Goal: Check status: Check status

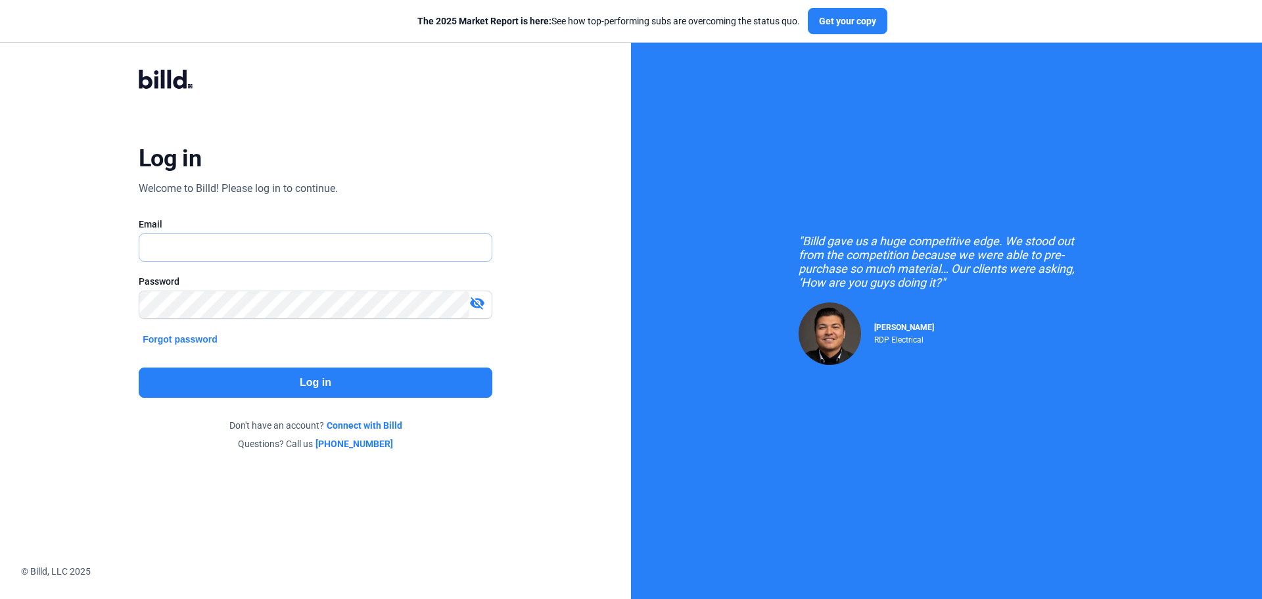
type input "[EMAIL_ADDRESS][DOMAIN_NAME]"
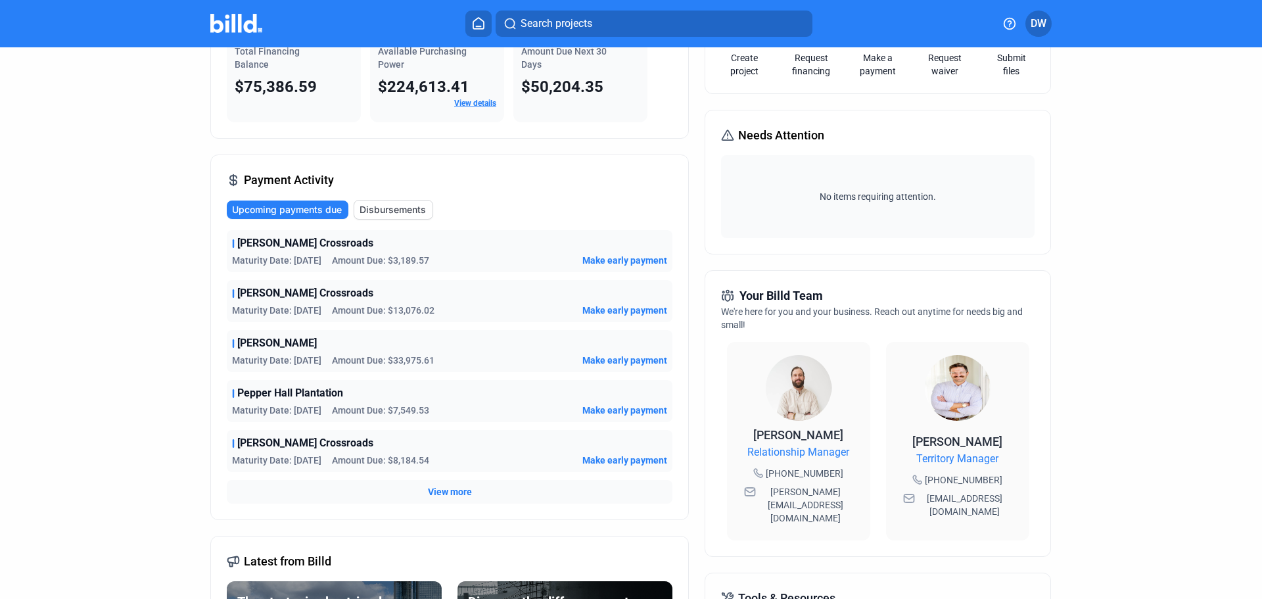
scroll to position [131, 0]
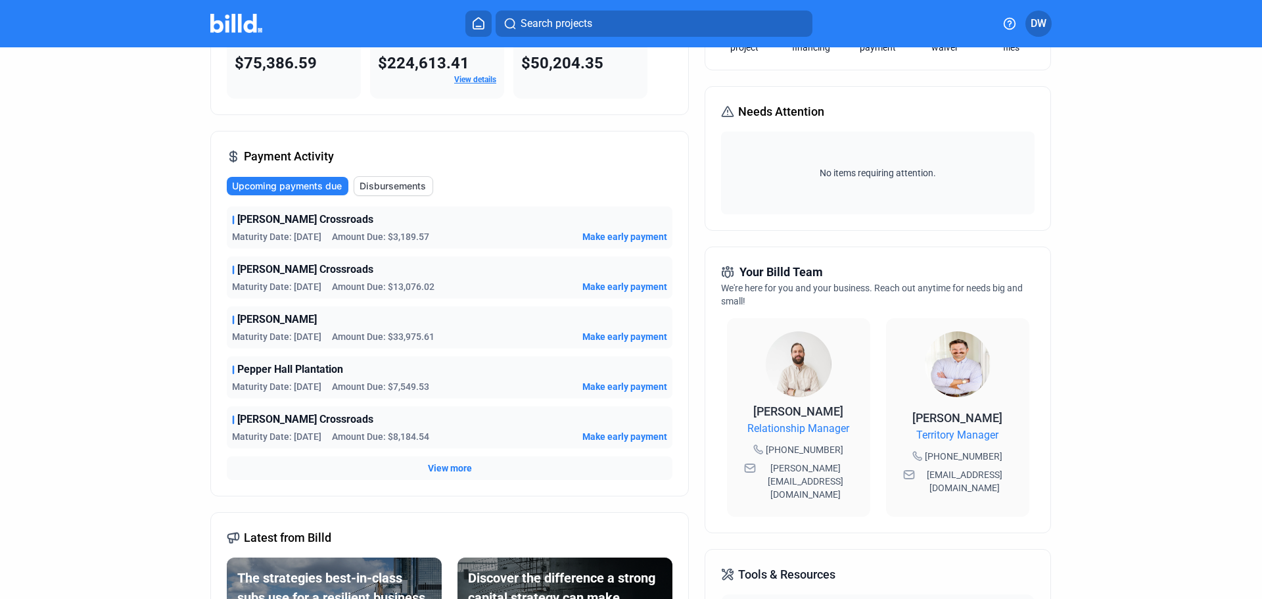
click at [451, 465] on span "View more" at bounding box center [450, 467] width 44 height 13
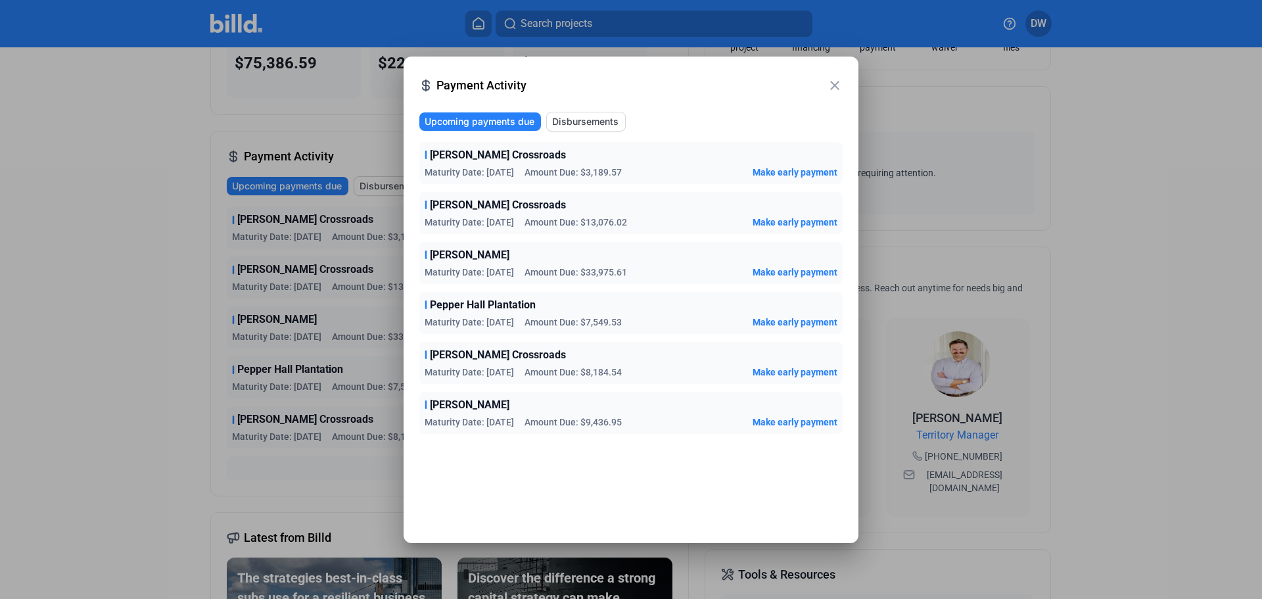
click at [587, 124] on span "Disbursements" at bounding box center [585, 121] width 66 height 13
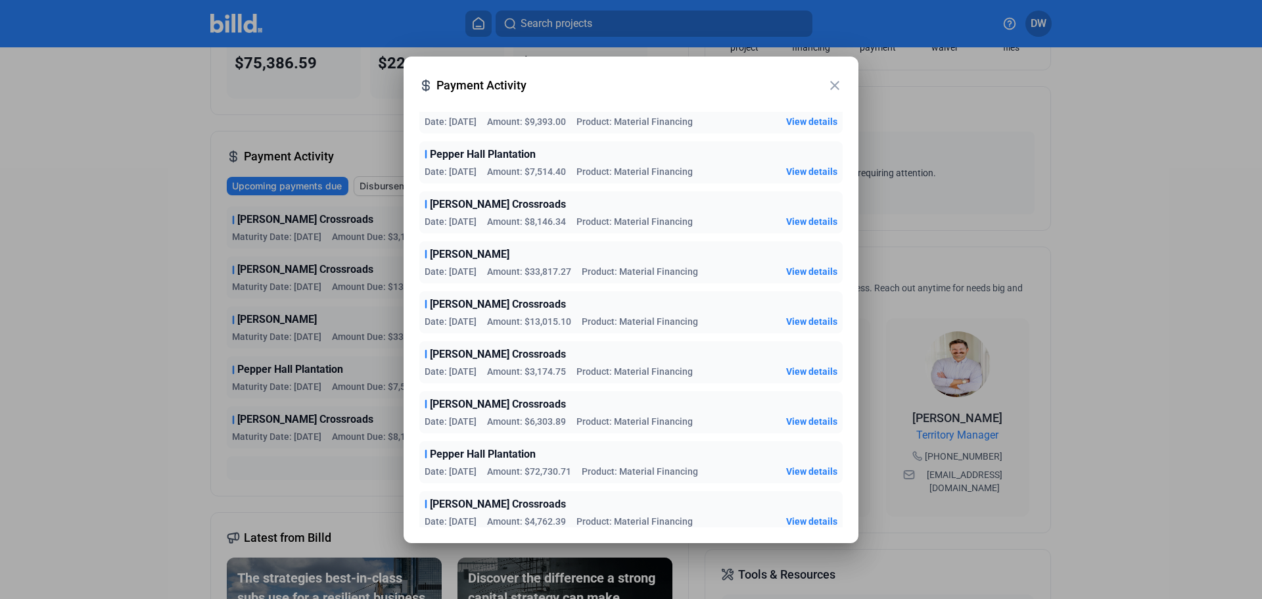
scroll to position [0, 0]
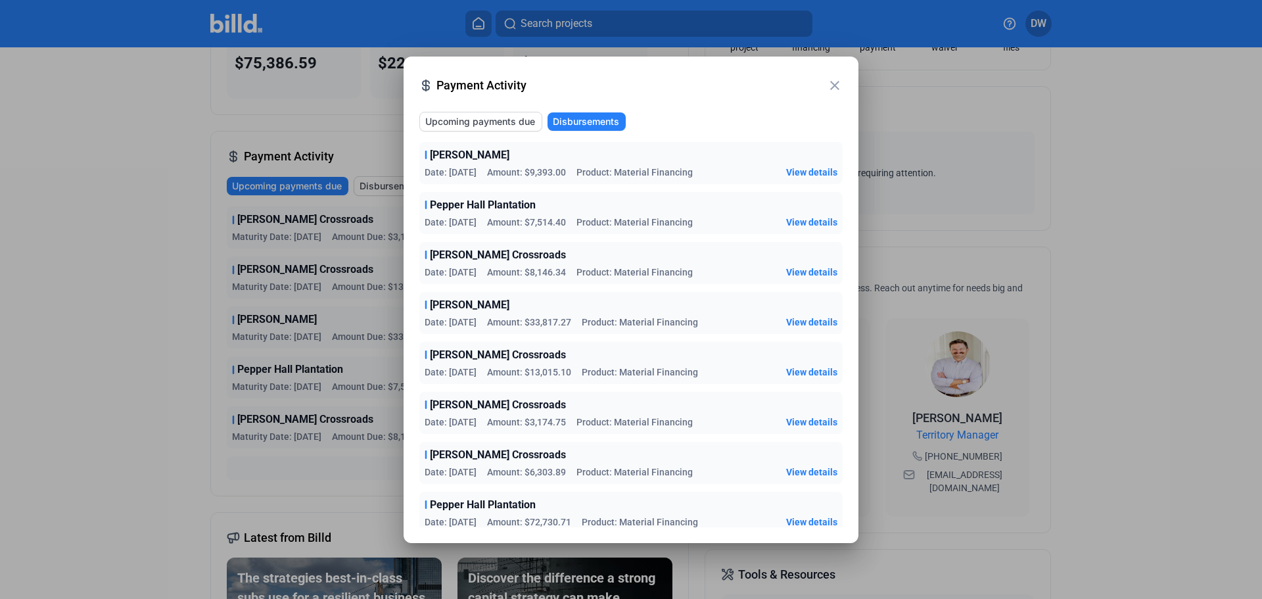
click at [514, 129] on button "Upcoming payments due" at bounding box center [480, 122] width 123 height 20
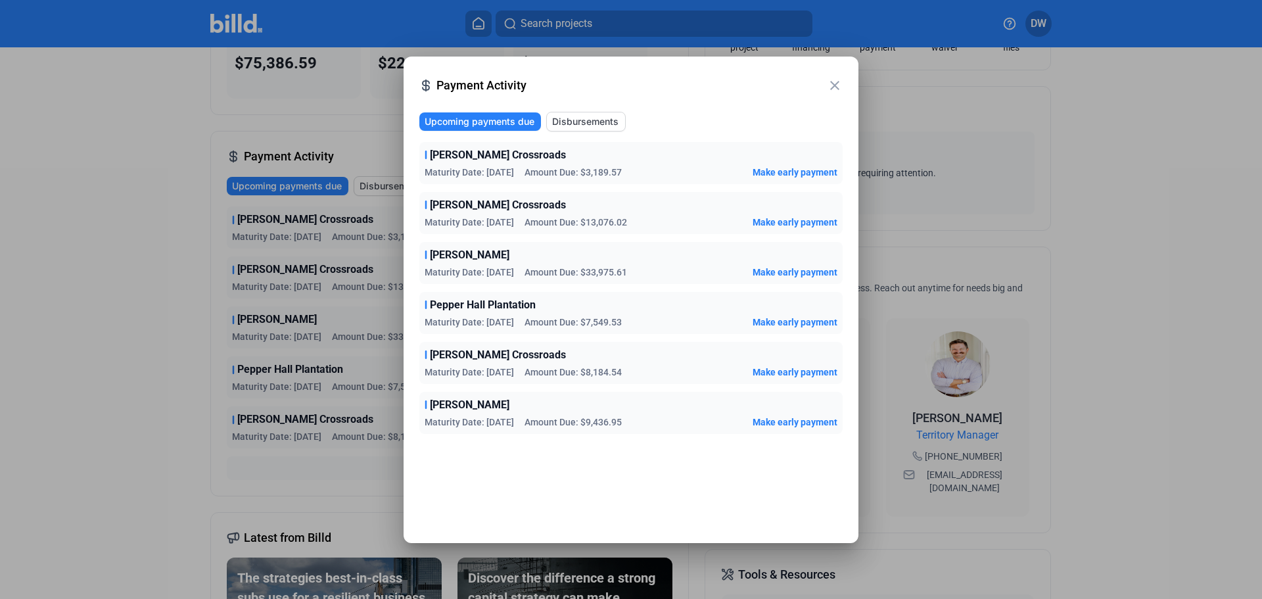
click at [830, 85] on mat-icon "close" at bounding box center [835, 86] width 16 height 16
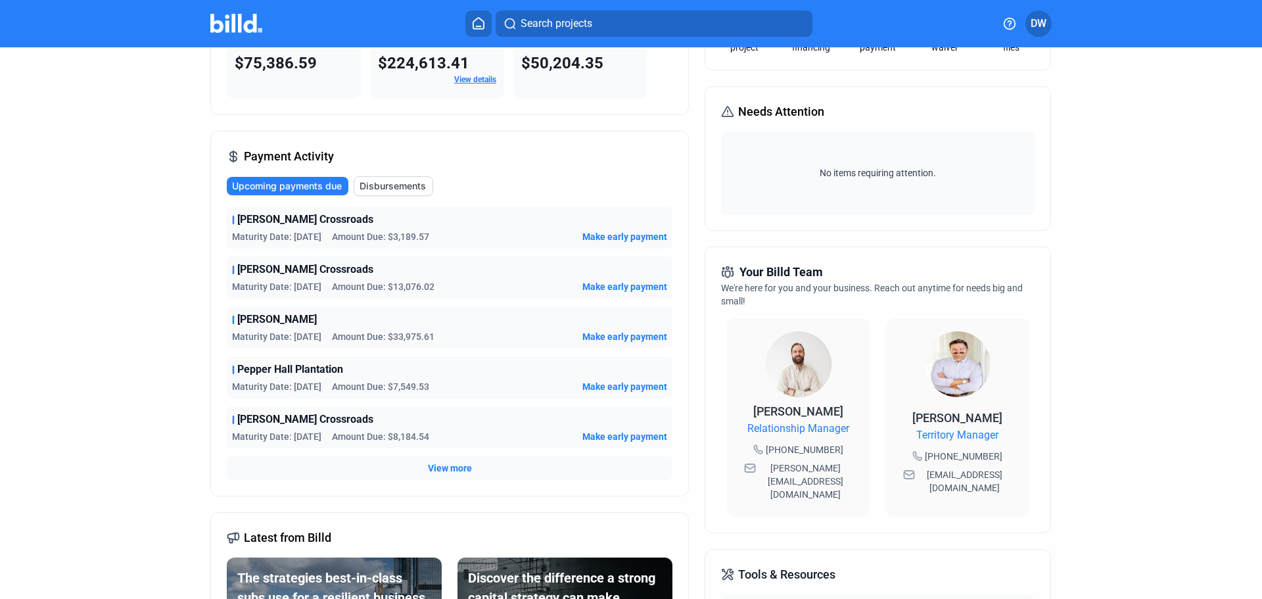
click at [369, 182] on span "Disbursements" at bounding box center [392, 185] width 66 height 13
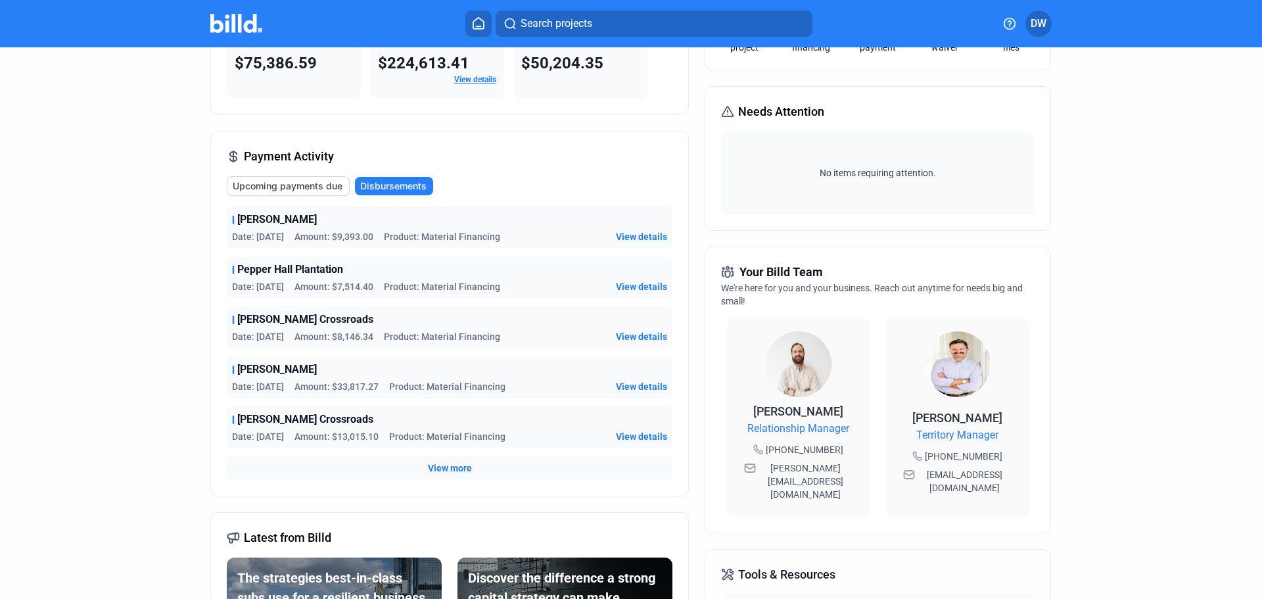
click at [453, 464] on span "View more" at bounding box center [450, 467] width 44 height 13
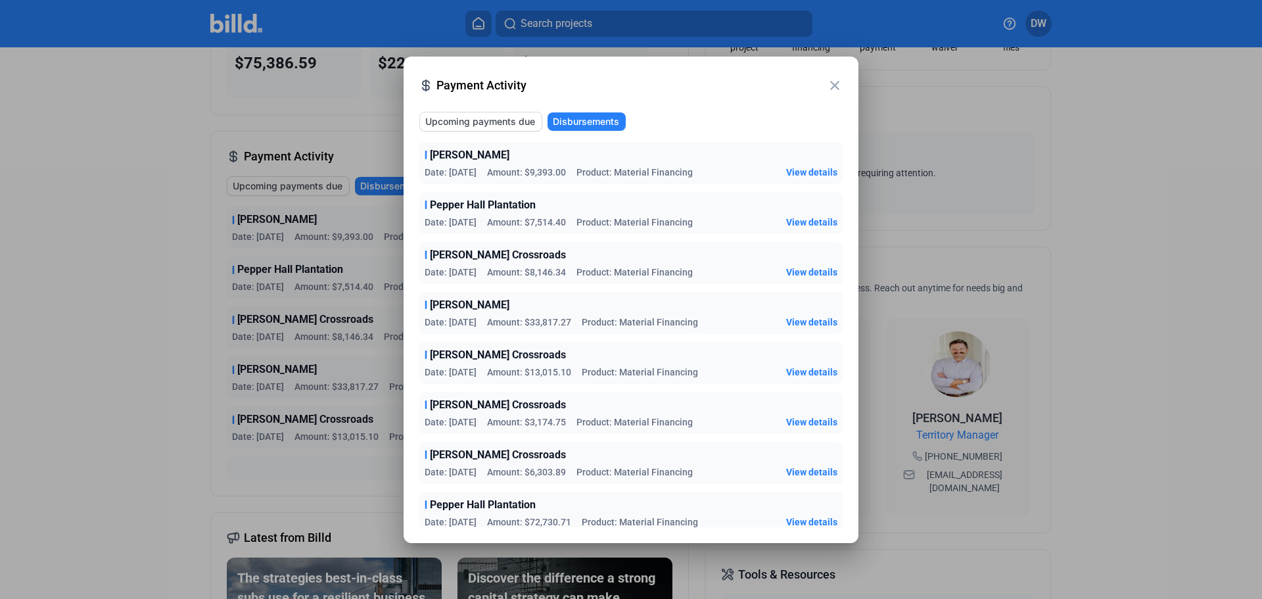
click at [484, 122] on span "Upcoming payments due" at bounding box center [480, 121] width 110 height 13
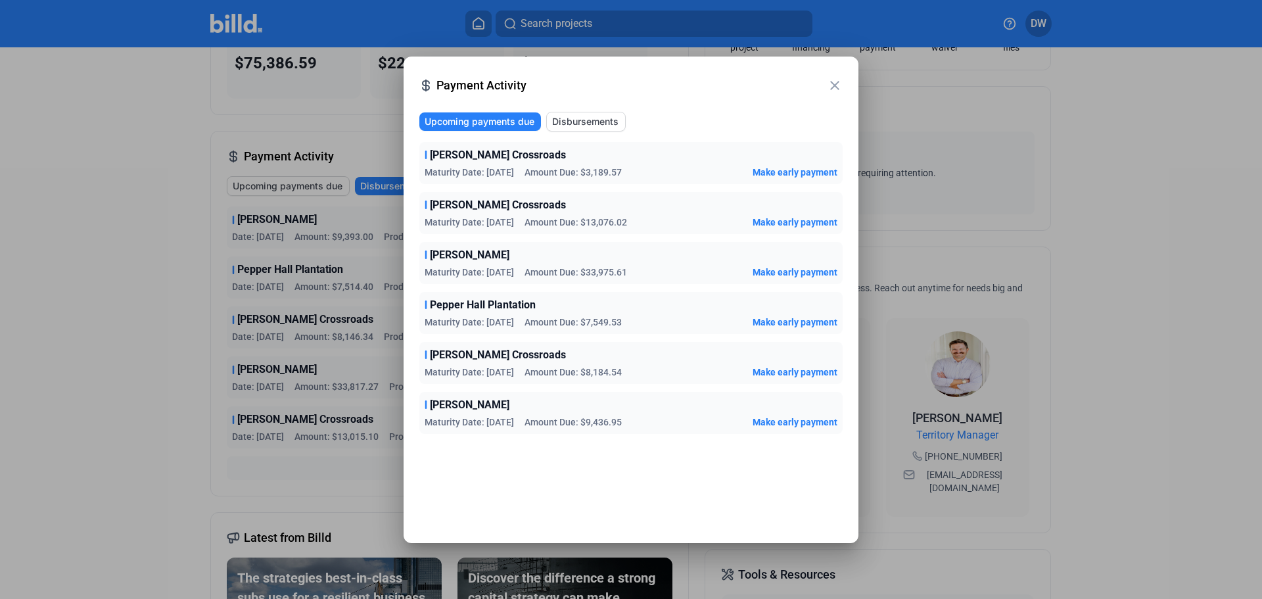
click at [830, 89] on mat-icon "close" at bounding box center [835, 86] width 16 height 16
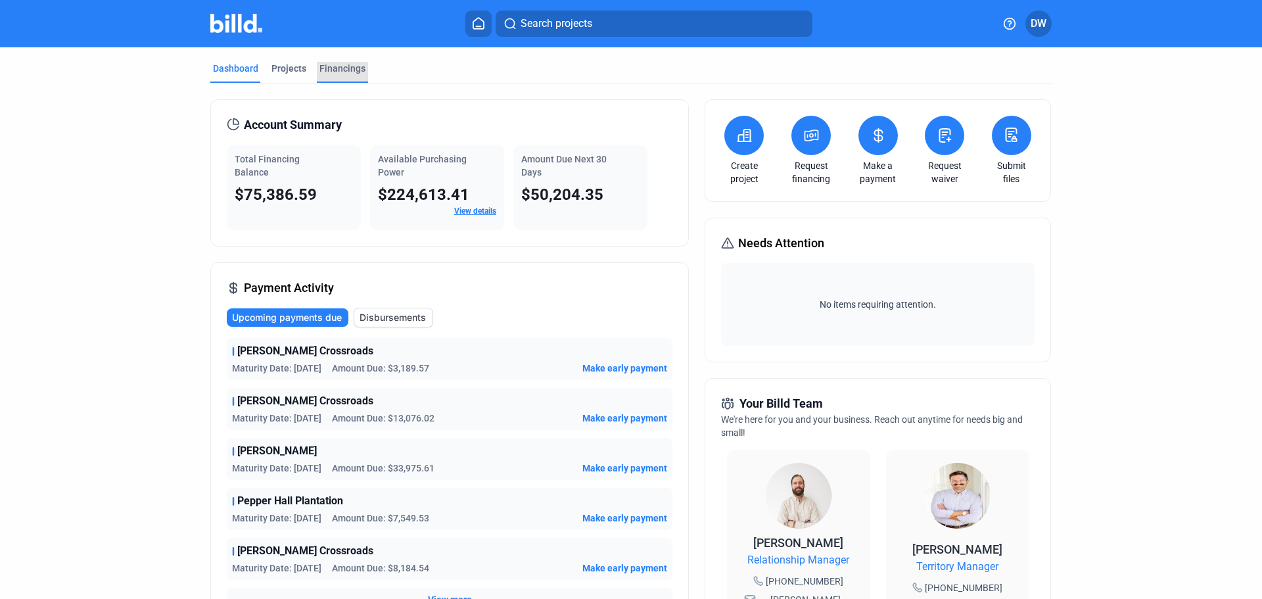
click at [337, 70] on div "Financings" at bounding box center [342, 68] width 46 height 13
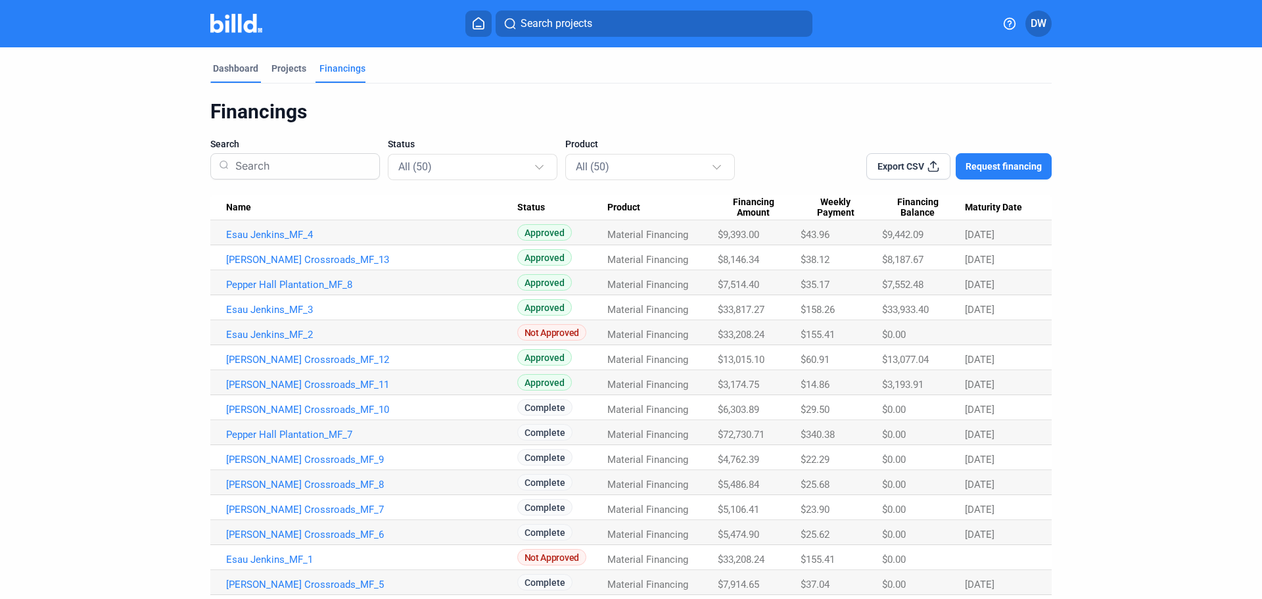
click at [235, 66] on div "Dashboard" at bounding box center [235, 68] width 45 height 13
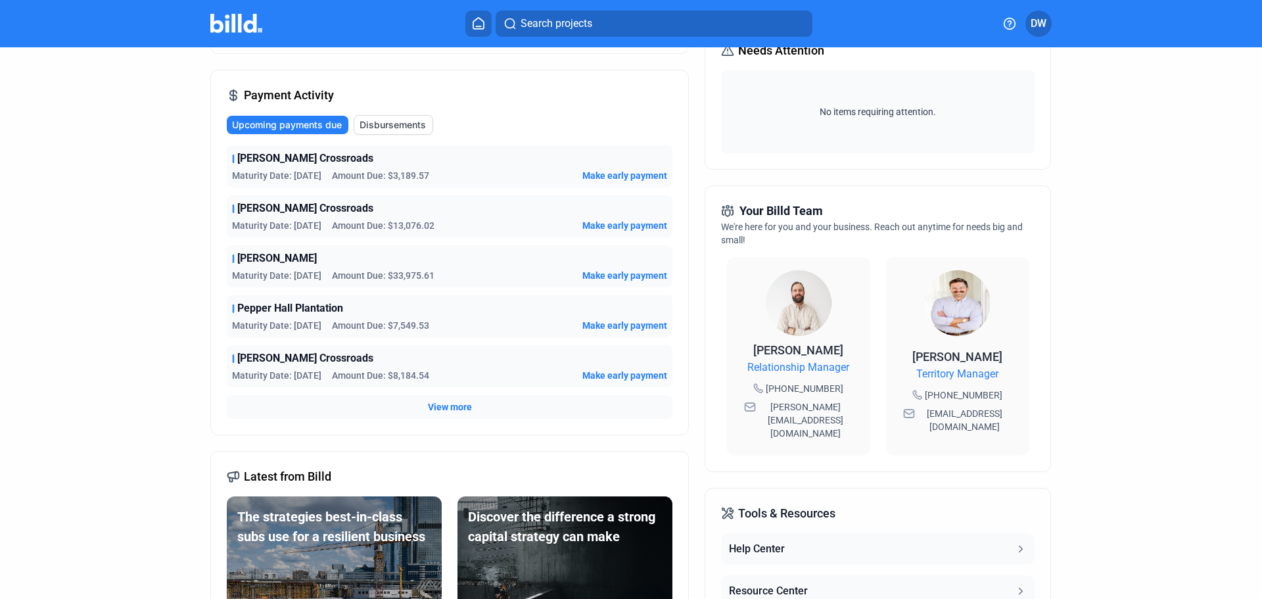
scroll to position [197, 0]
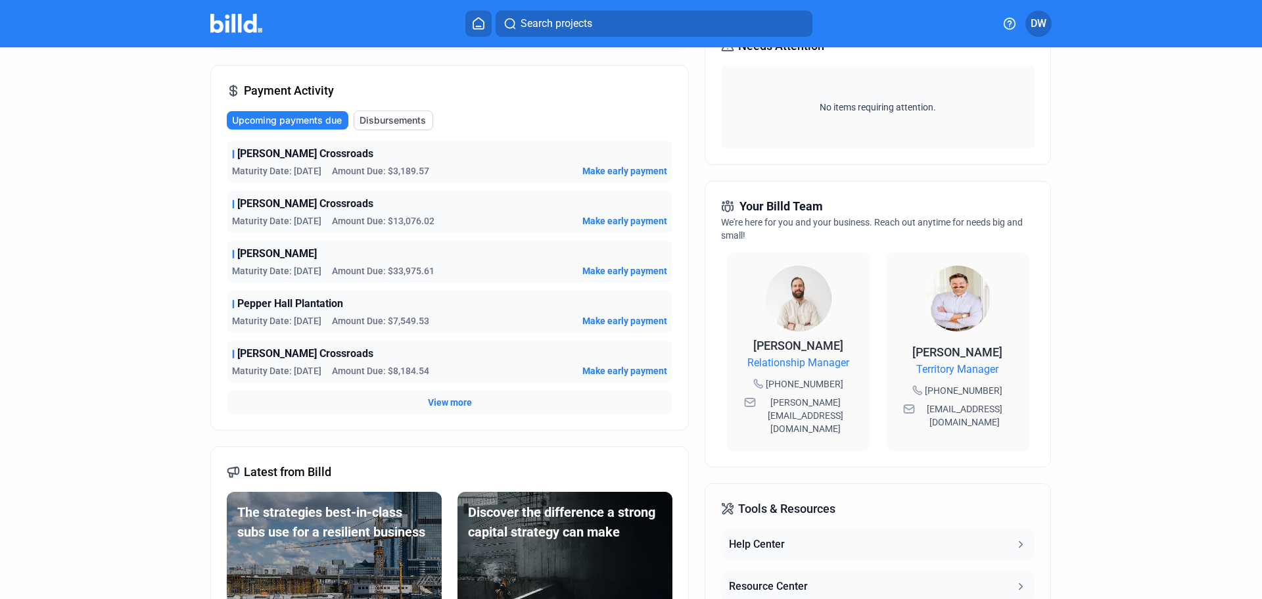
click at [445, 400] on span "View more" at bounding box center [450, 402] width 44 height 13
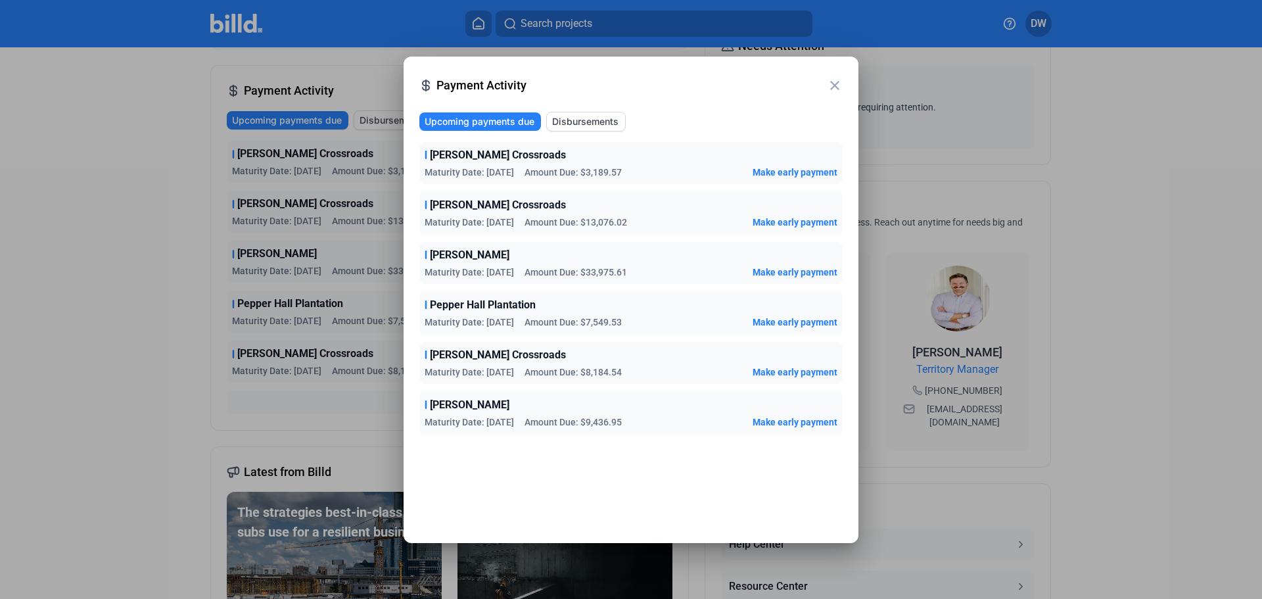
click at [592, 120] on span "Disbursements" at bounding box center [585, 121] width 66 height 13
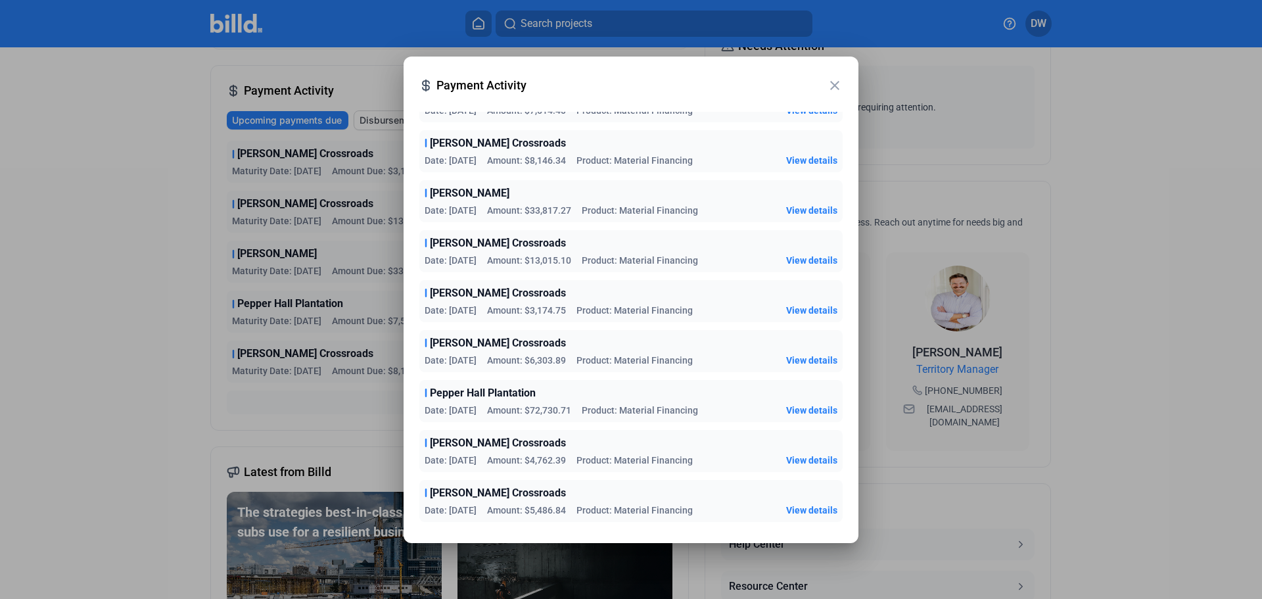
scroll to position [0, 0]
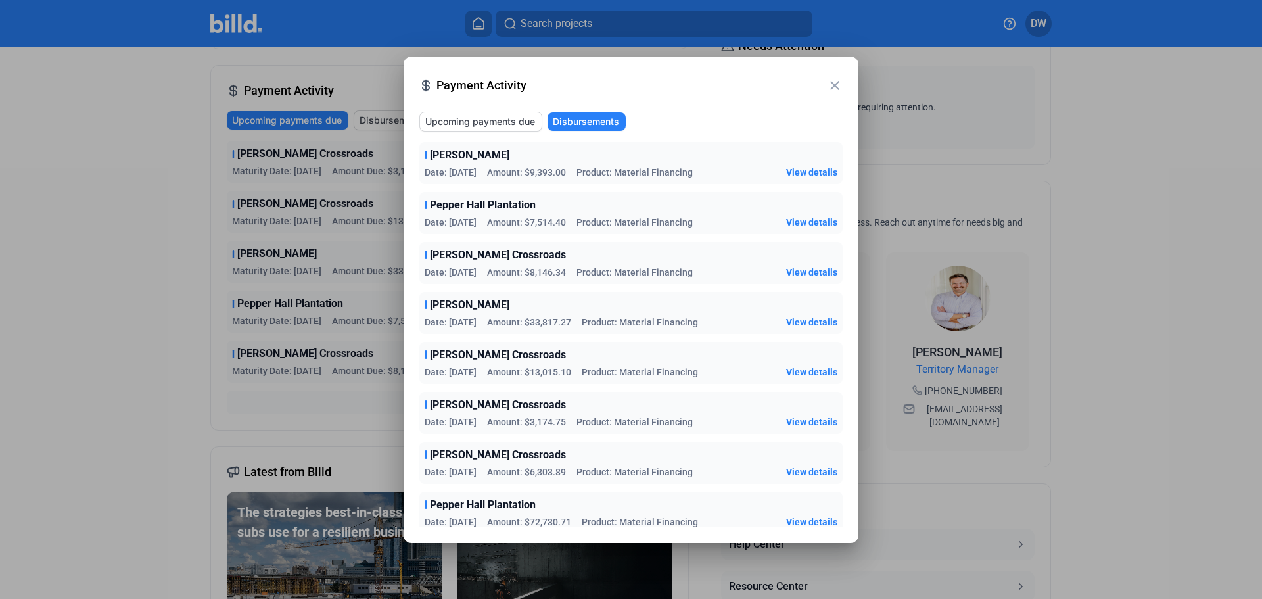
click at [835, 80] on mat-icon "close" at bounding box center [835, 86] width 16 height 16
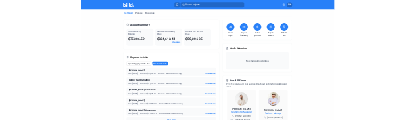
scroll to position [197, 0]
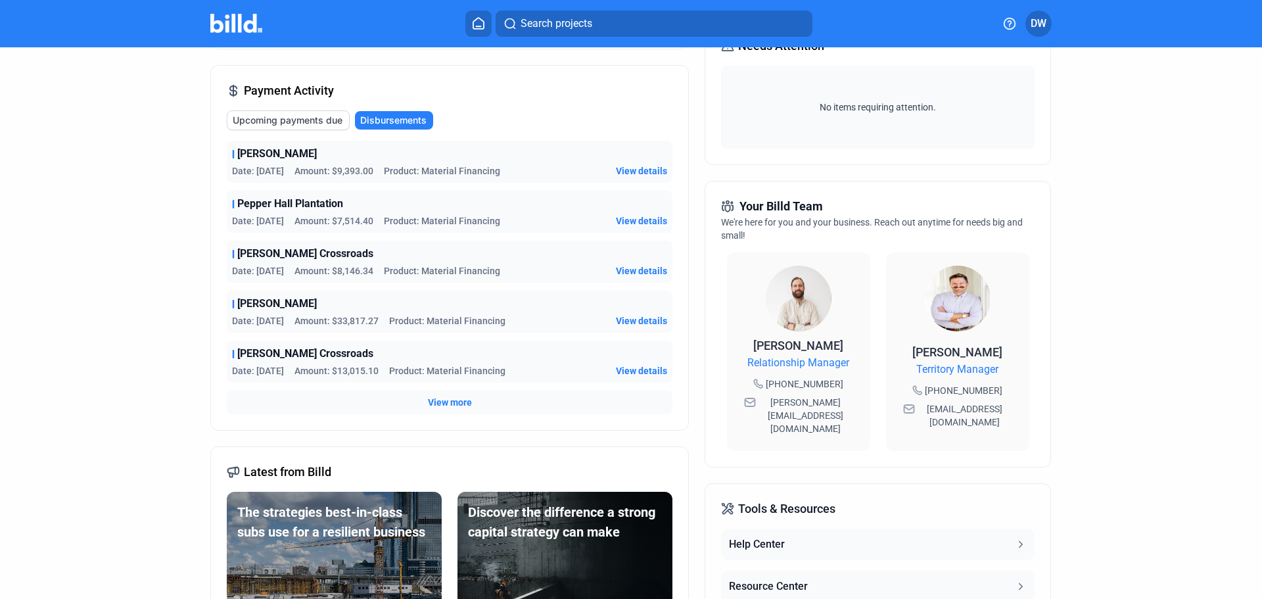
click at [283, 122] on span "Upcoming payments due" at bounding box center [288, 120] width 110 height 13
